Goal: Task Accomplishment & Management: Complete application form

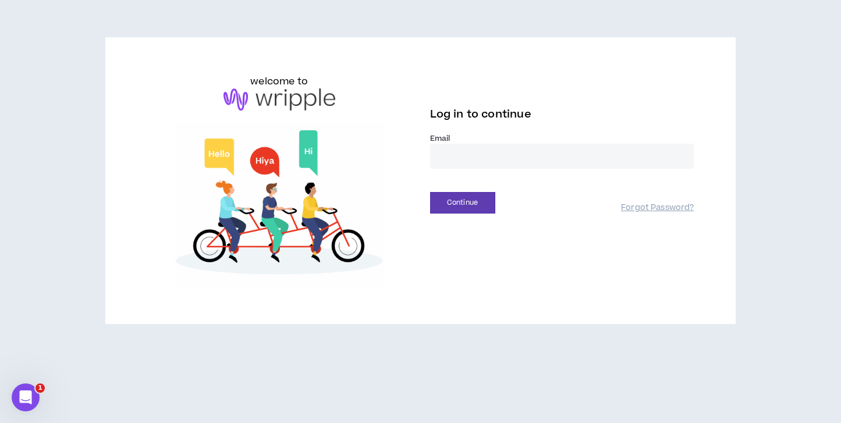
click at [471, 154] on input "email" at bounding box center [562, 156] width 264 height 25
type input "**********"
click at [449, 201] on button "Continue" at bounding box center [462, 203] width 65 height 22
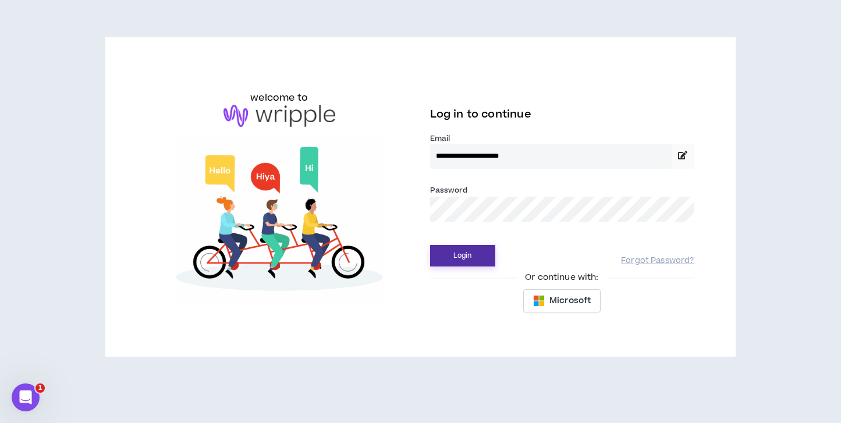
click at [473, 259] on button "Login" at bounding box center [462, 256] width 65 height 22
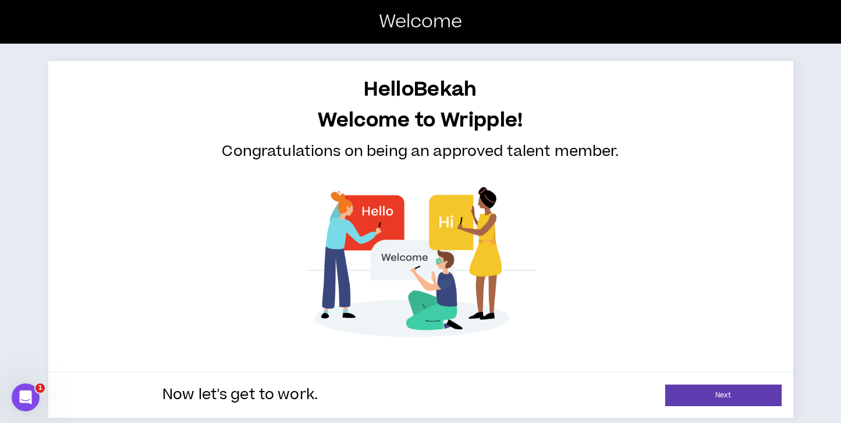
scroll to position [3, 0]
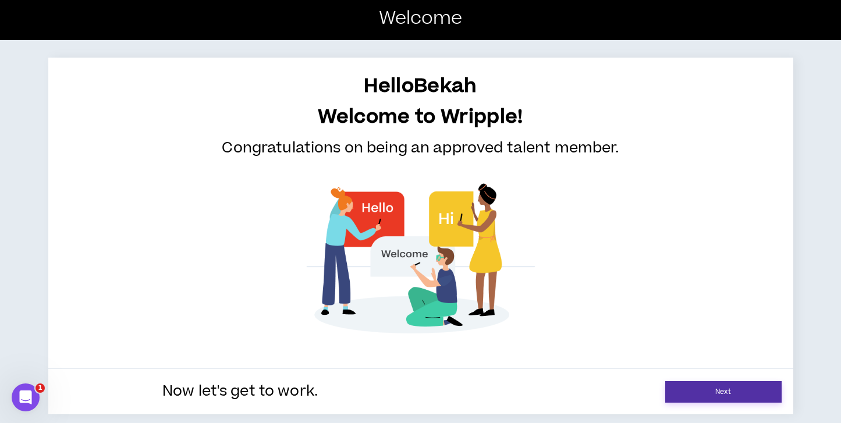
click at [708, 381] on link "Next" at bounding box center [723, 392] width 116 height 22
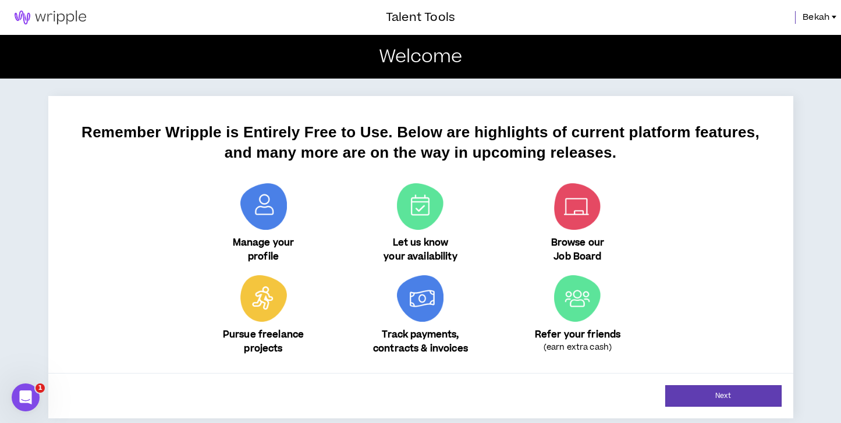
scroll to position [4, 0]
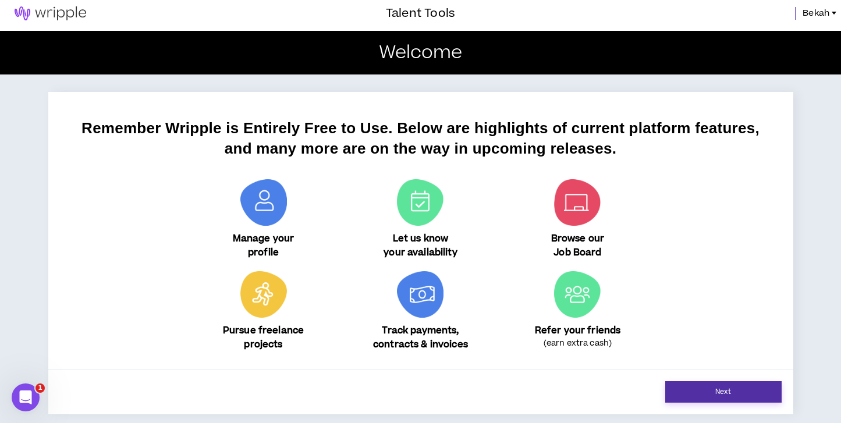
click at [696, 395] on link "Next" at bounding box center [723, 392] width 116 height 22
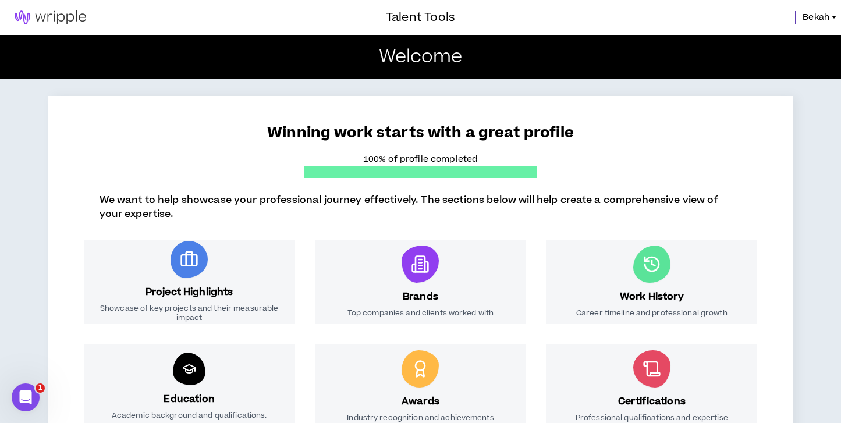
scroll to position [181, 0]
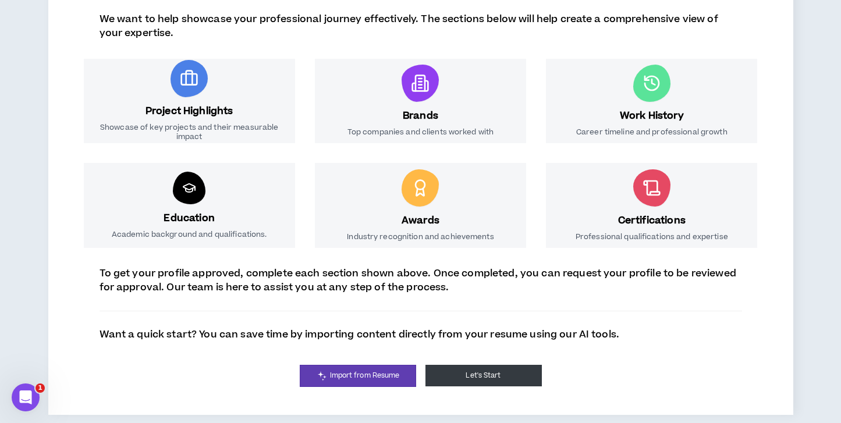
click at [478, 380] on button "Let's Start" at bounding box center [483, 376] width 116 height 22
select select "*"
select select "US"
select select "*******"
select select "*"
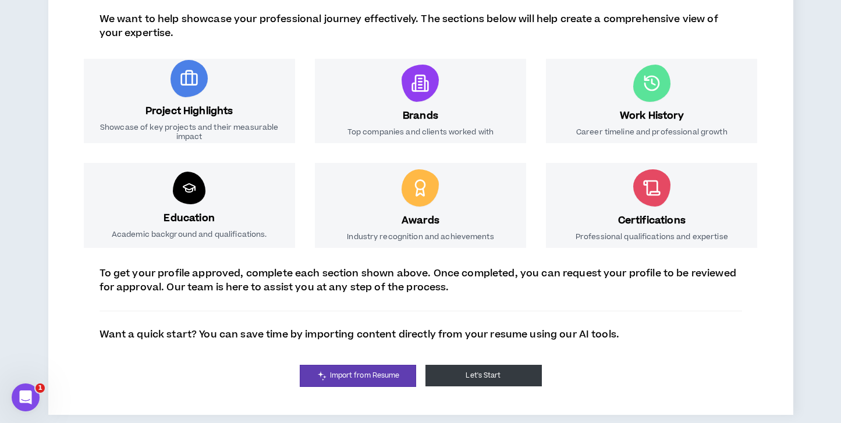
select select "**********"
select select "*****"
select select "**********"
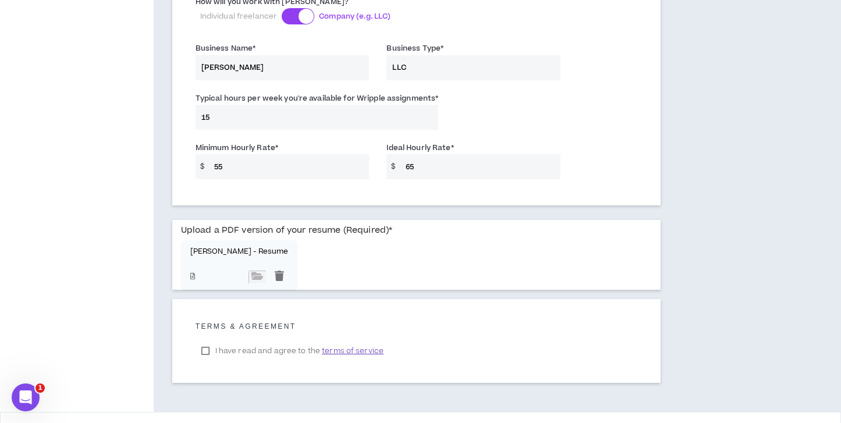
scroll to position [912, 0]
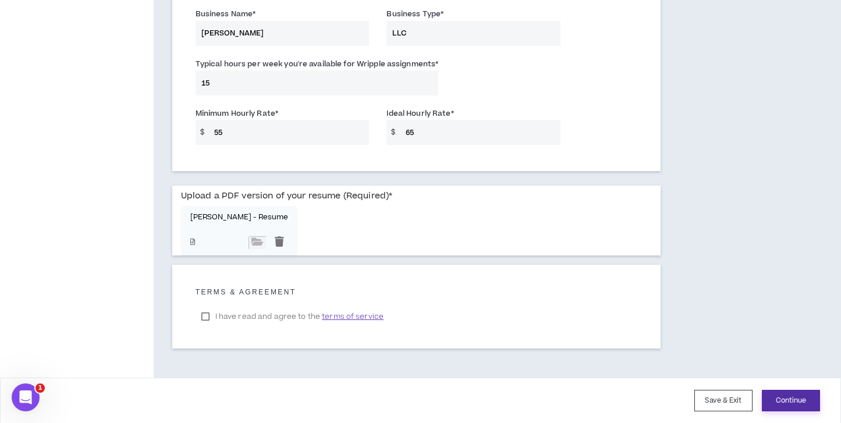
click at [796, 394] on button "Continue" at bounding box center [790, 401] width 58 height 22
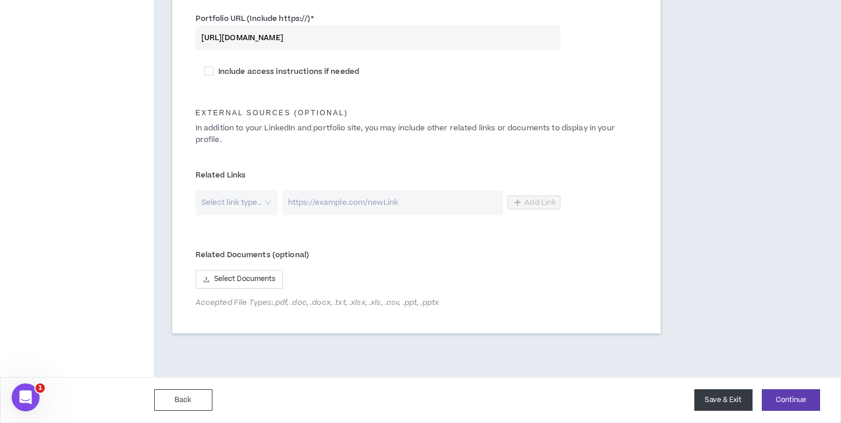
click at [727, 393] on button "Save & Exit" at bounding box center [723, 400] width 58 height 22
type textarea "**********"
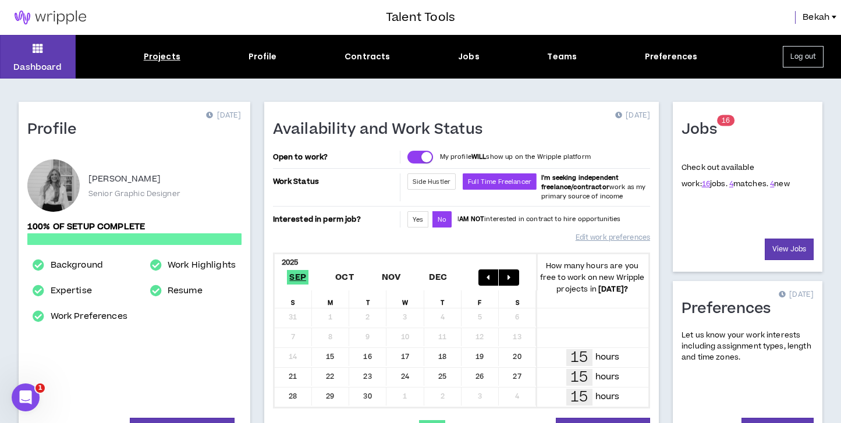
click at [166, 57] on div "Projects" at bounding box center [162, 57] width 37 height 12
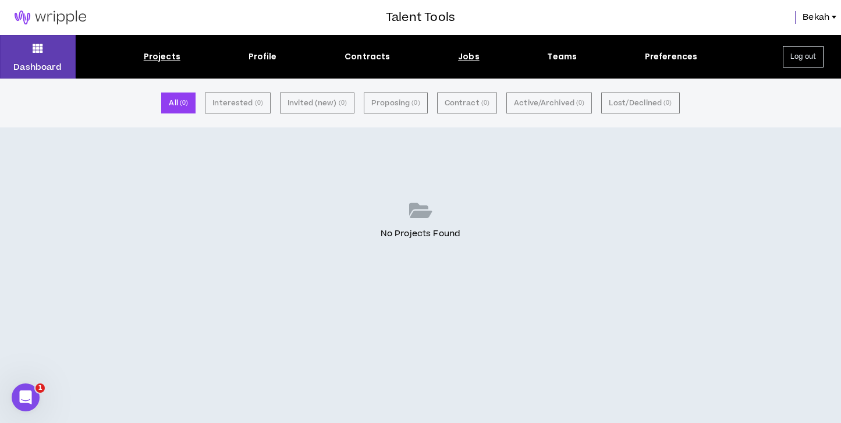
click at [475, 59] on div "Jobs" at bounding box center [469, 57] width 22 height 12
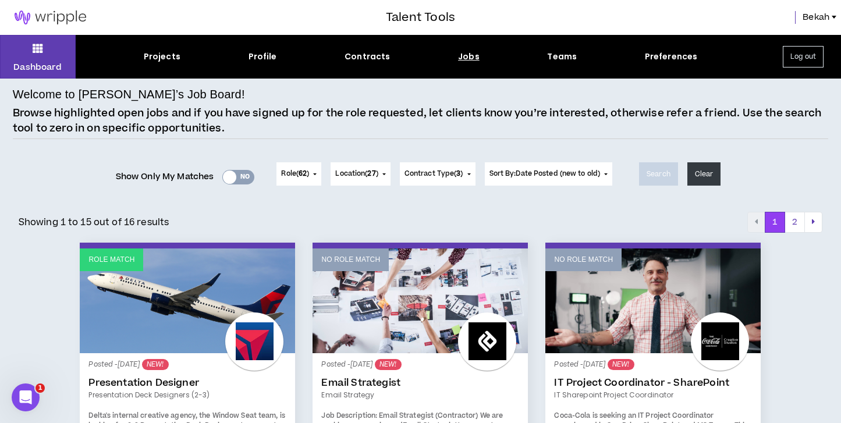
click at [237, 180] on div "Yes No" at bounding box center [238, 177] width 32 height 15
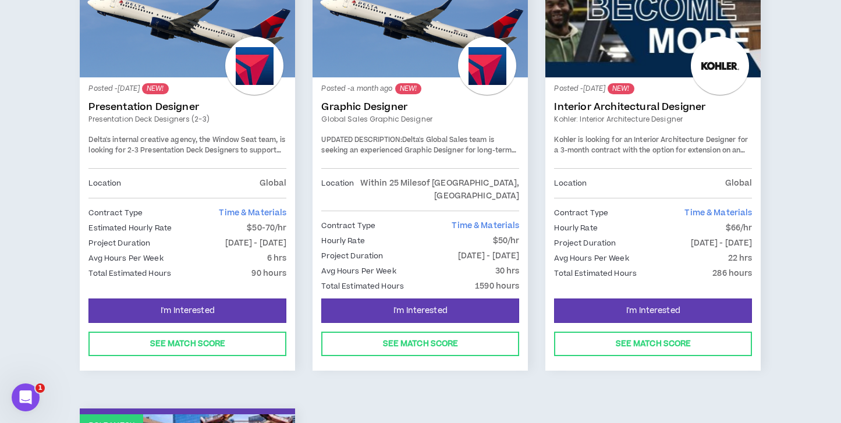
scroll to position [243, 0]
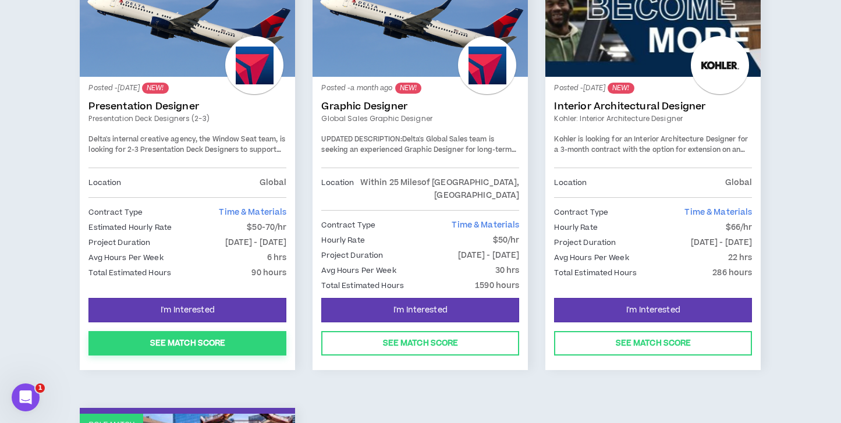
click at [205, 331] on button "See Match Score" at bounding box center [187, 343] width 198 height 24
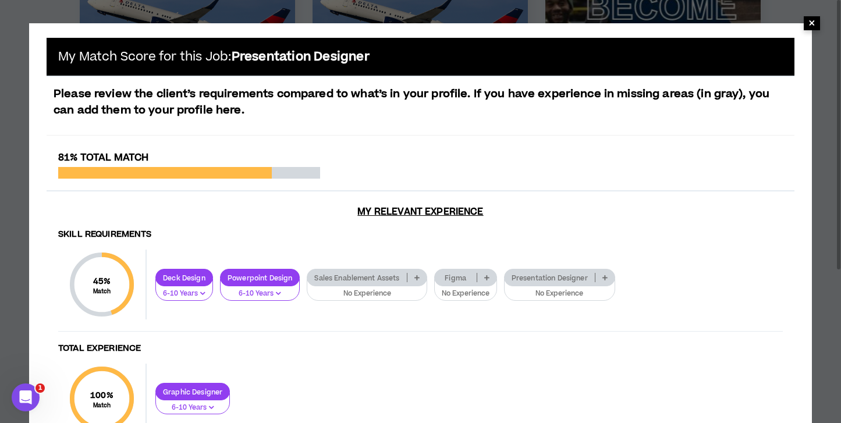
click at [815, 20] on span "×" at bounding box center [811, 23] width 16 height 14
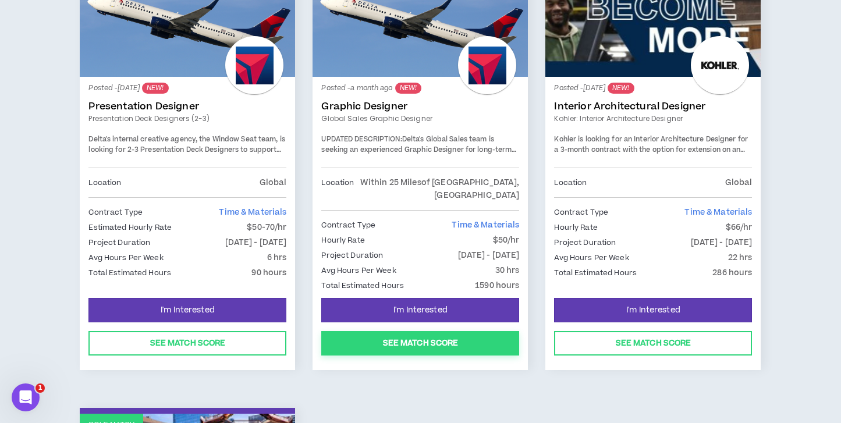
click at [394, 333] on button "See Match Score" at bounding box center [420, 343] width 198 height 24
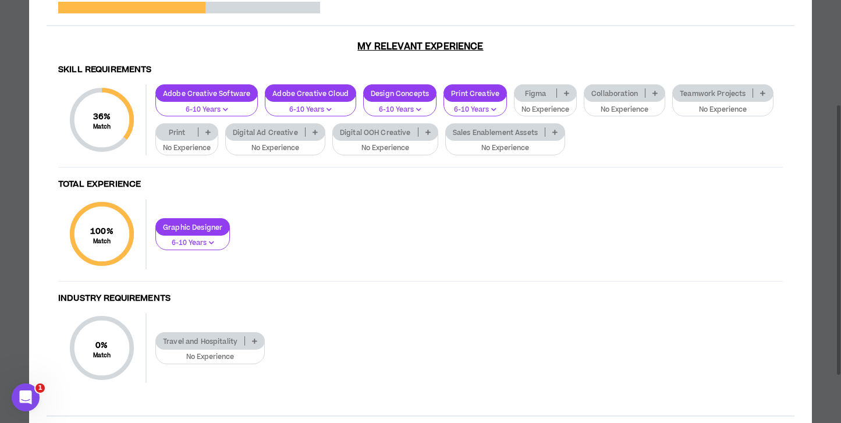
click at [654, 90] on p at bounding box center [654, 92] width 19 height 9
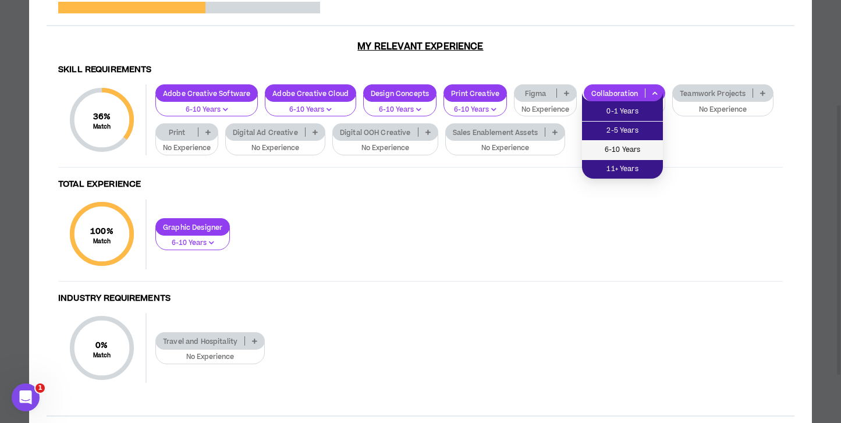
click at [618, 149] on span "6-10 Years" at bounding box center [622, 150] width 67 height 13
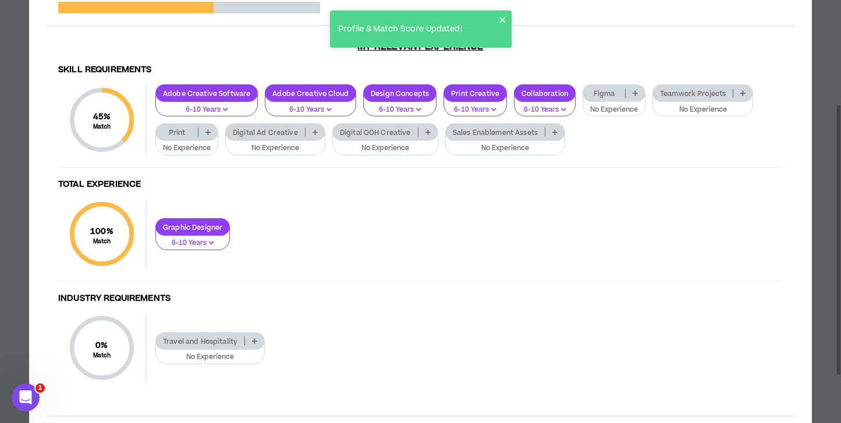
click at [740, 91] on icon at bounding box center [742, 93] width 5 height 6
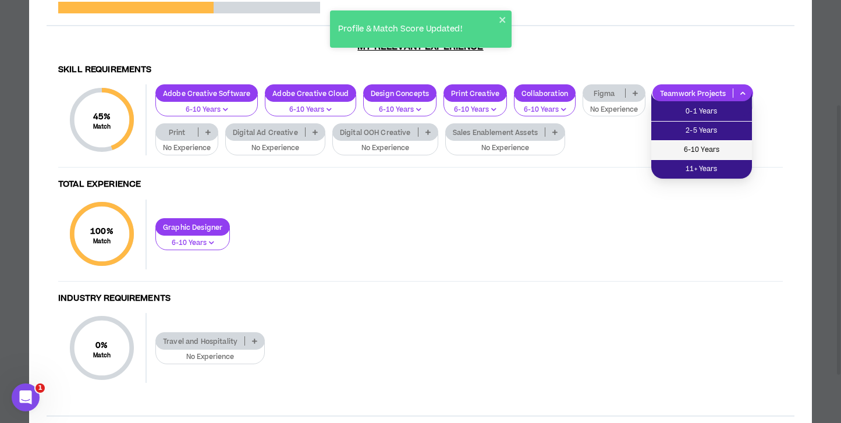
click at [685, 153] on span "6-10 Years" at bounding box center [701, 150] width 87 height 13
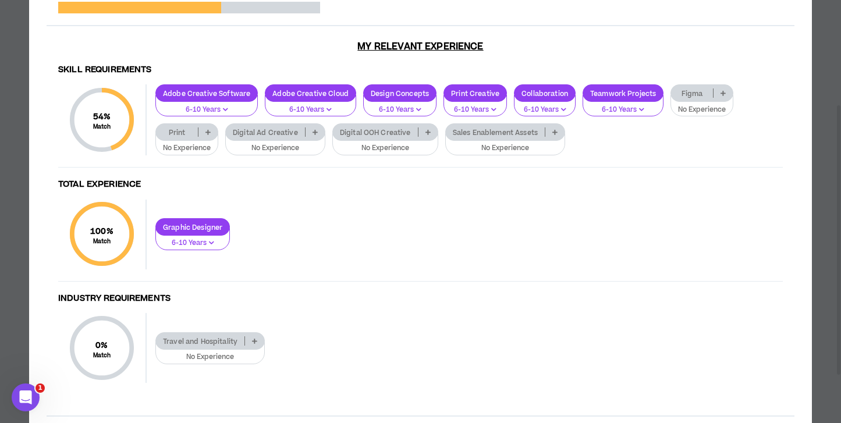
click at [207, 130] on icon at bounding box center [207, 132] width 5 height 6
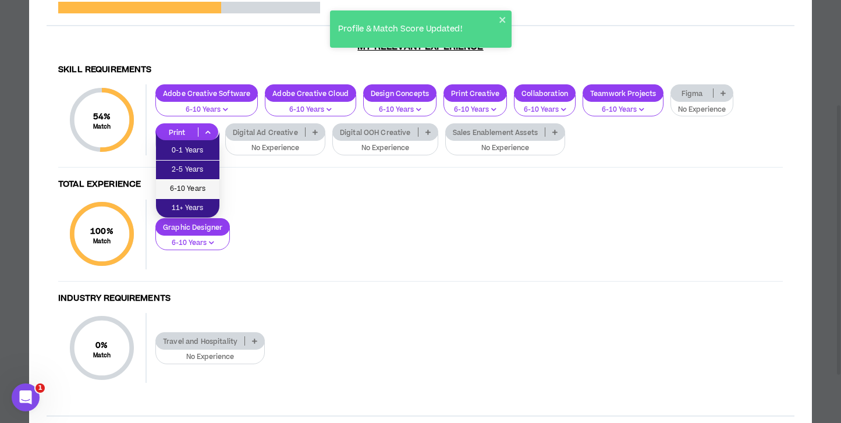
click at [190, 189] on span "6-10 Years" at bounding box center [187, 189] width 49 height 13
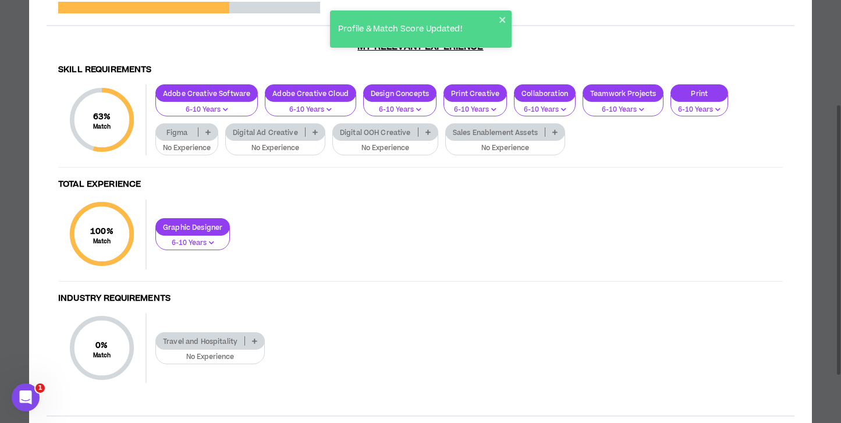
click at [319, 131] on p at bounding box center [314, 131] width 19 height 9
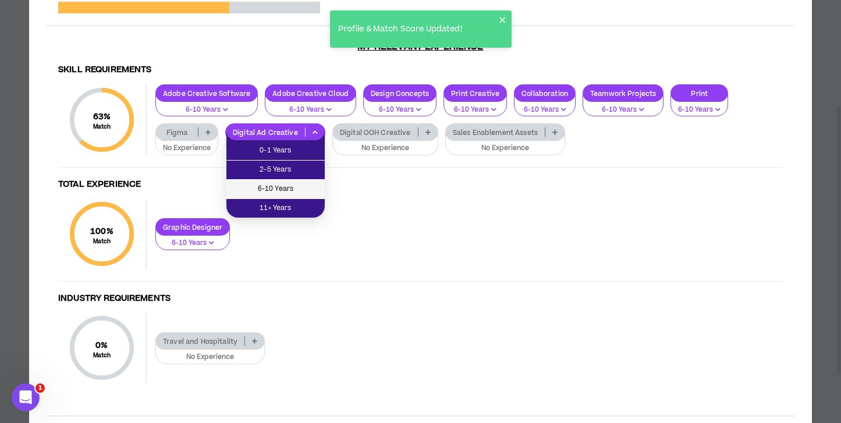
click at [283, 187] on span "6-10 Years" at bounding box center [275, 189] width 84 height 13
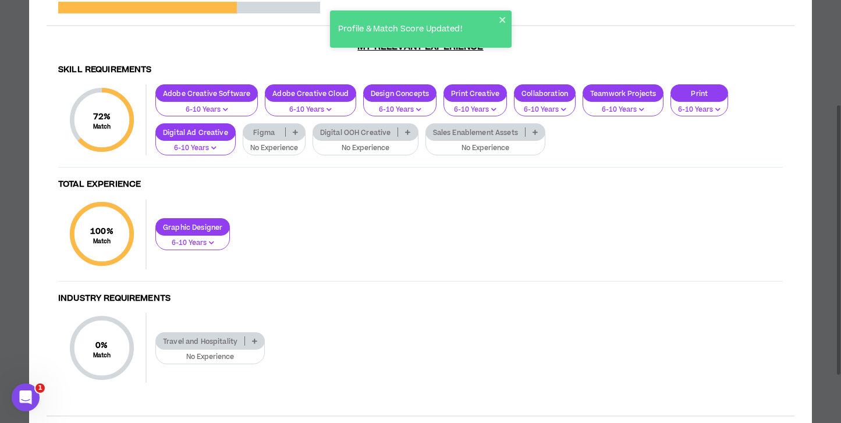
click at [354, 187] on h4 "Total Experience" at bounding box center [420, 184] width 724 height 11
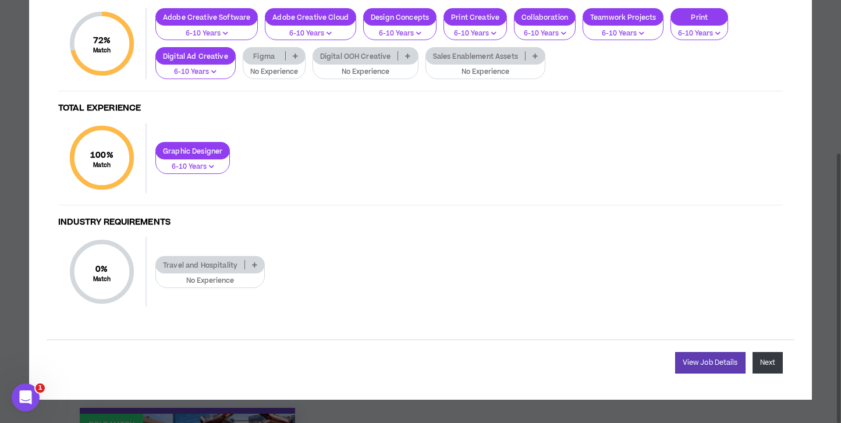
click at [773, 361] on button "Next" at bounding box center [767, 363] width 30 height 22
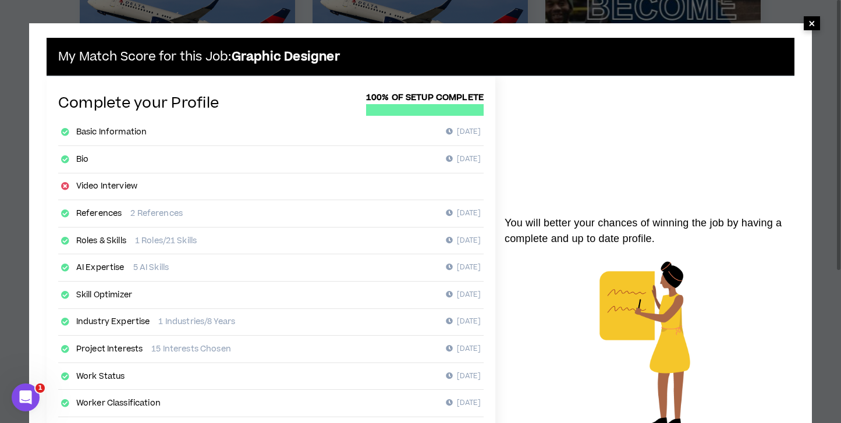
click at [817, 20] on span "×" at bounding box center [811, 23] width 16 height 14
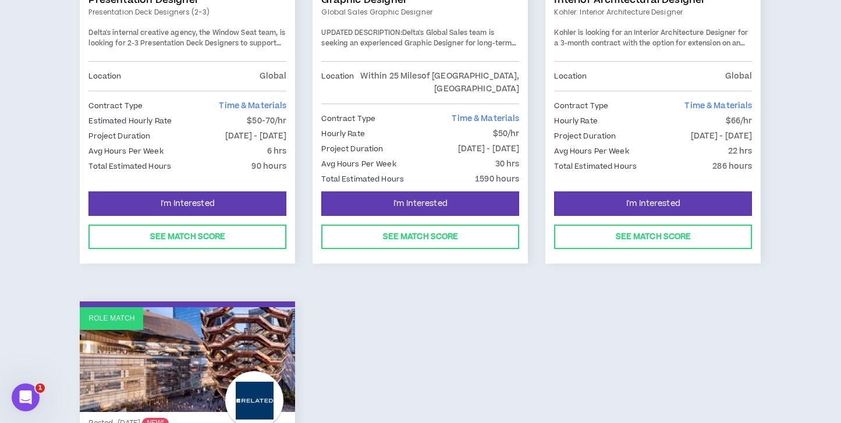
scroll to position [0, 0]
